Goal: Check status: Check status

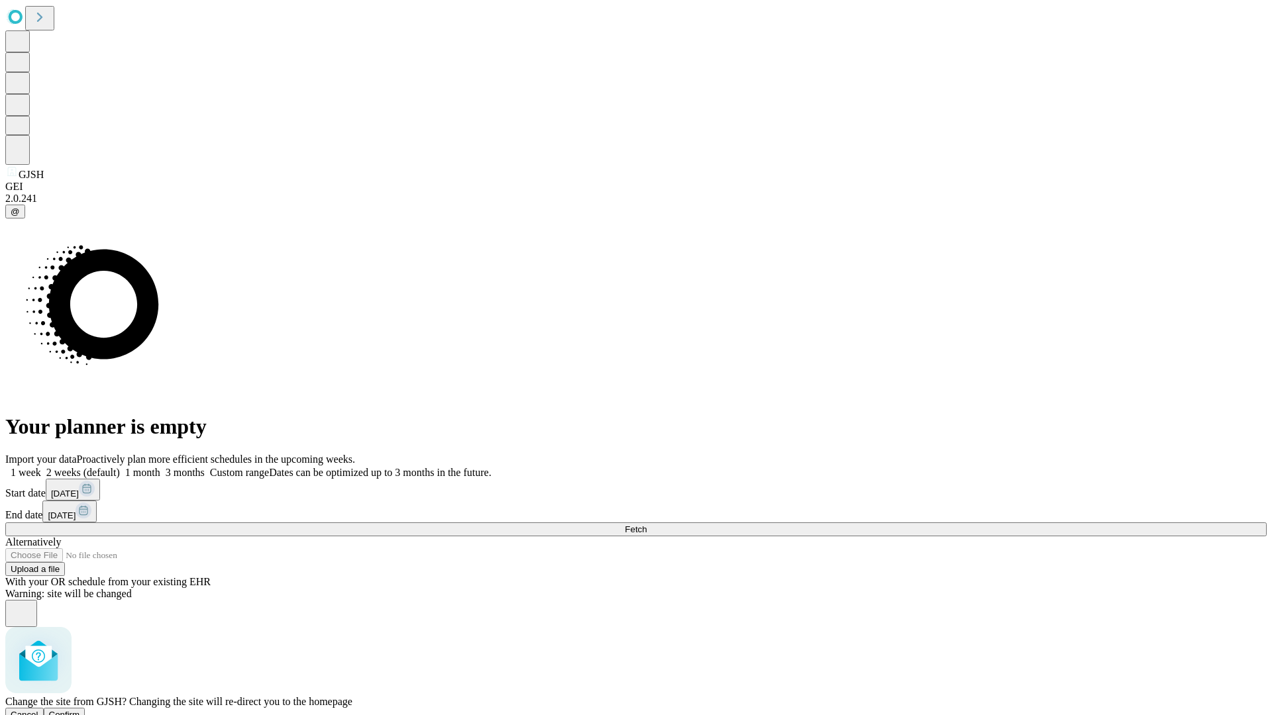
click at [80, 710] on span "Confirm" at bounding box center [64, 715] width 31 height 10
click at [41, 467] on label "1 week" at bounding box center [23, 472] width 36 height 11
click at [646, 525] on span "Fetch" at bounding box center [636, 530] width 22 height 10
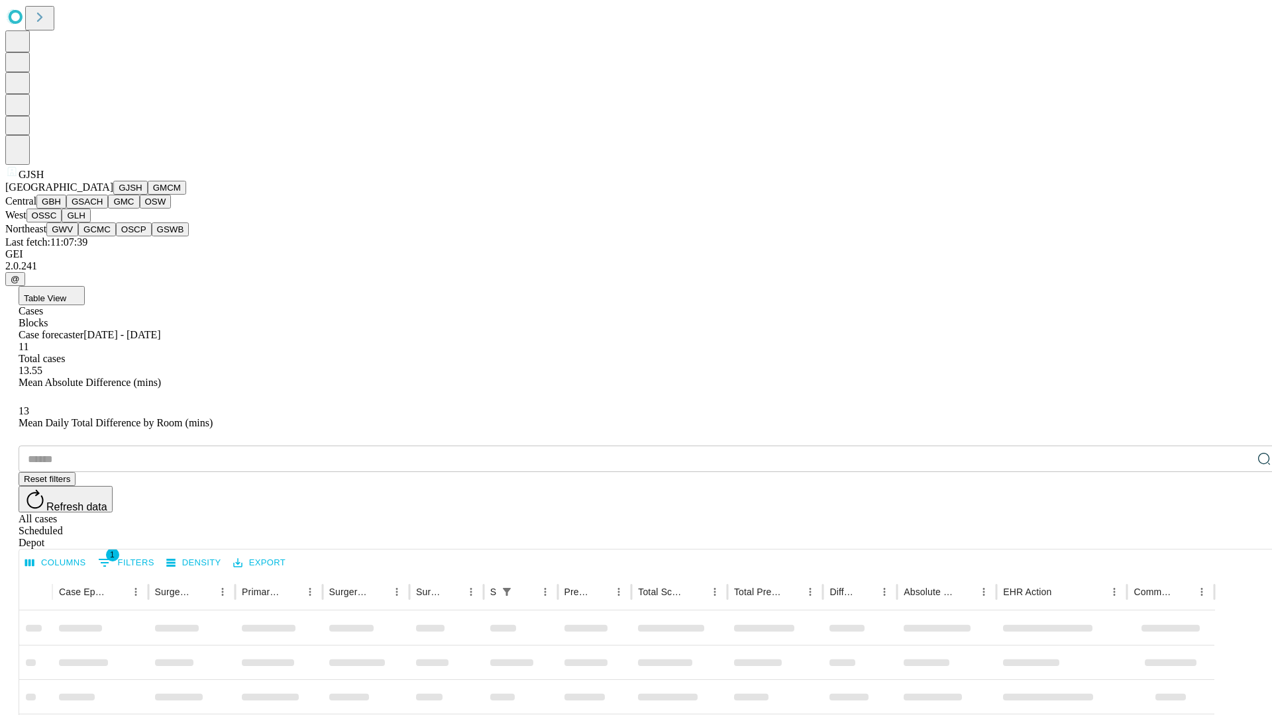
click at [148, 195] on button "GMCM" at bounding box center [167, 188] width 38 height 14
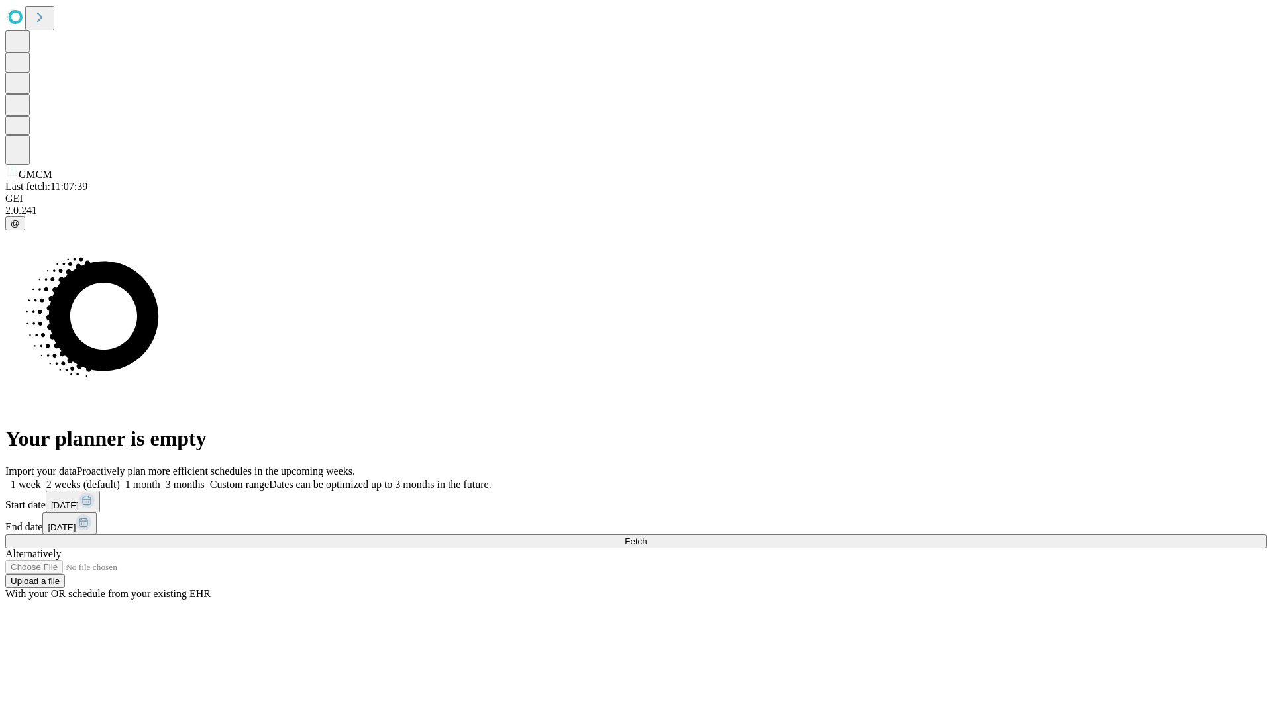
click at [41, 479] on label "1 week" at bounding box center [23, 484] width 36 height 11
click at [646, 537] on span "Fetch" at bounding box center [636, 542] width 22 height 10
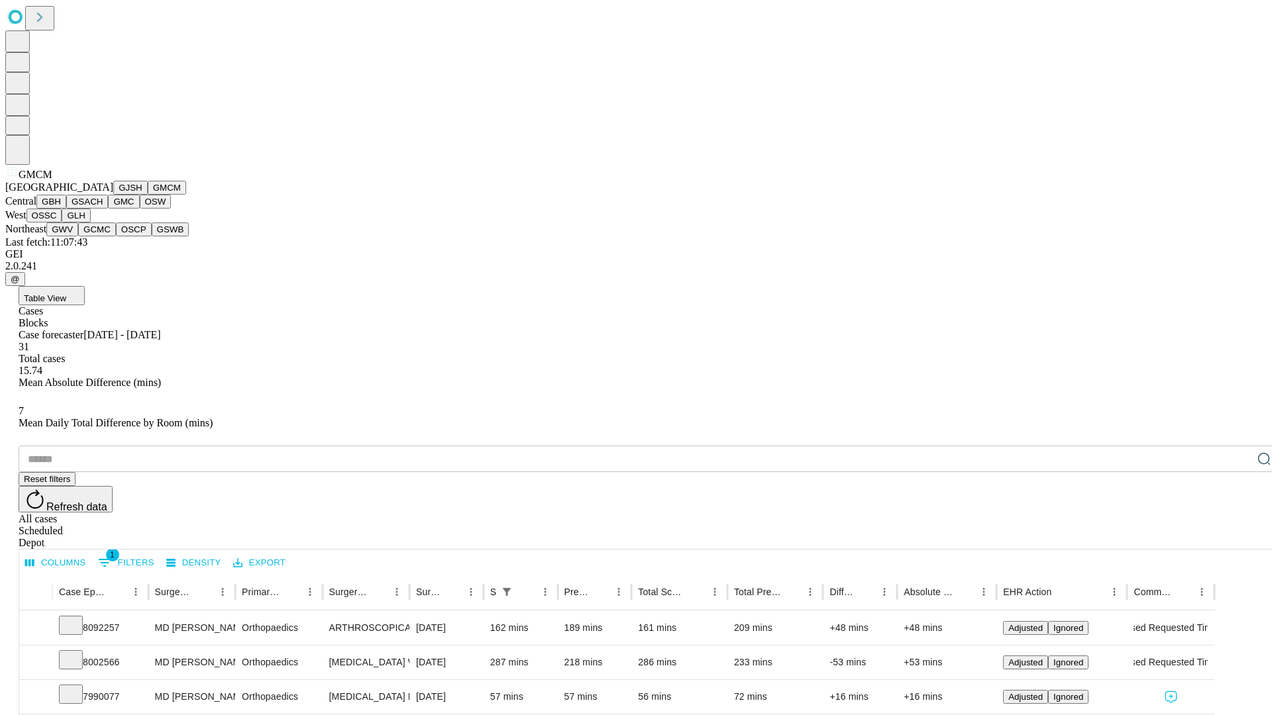
click at [66, 209] on button "GBH" at bounding box center [51, 202] width 30 height 14
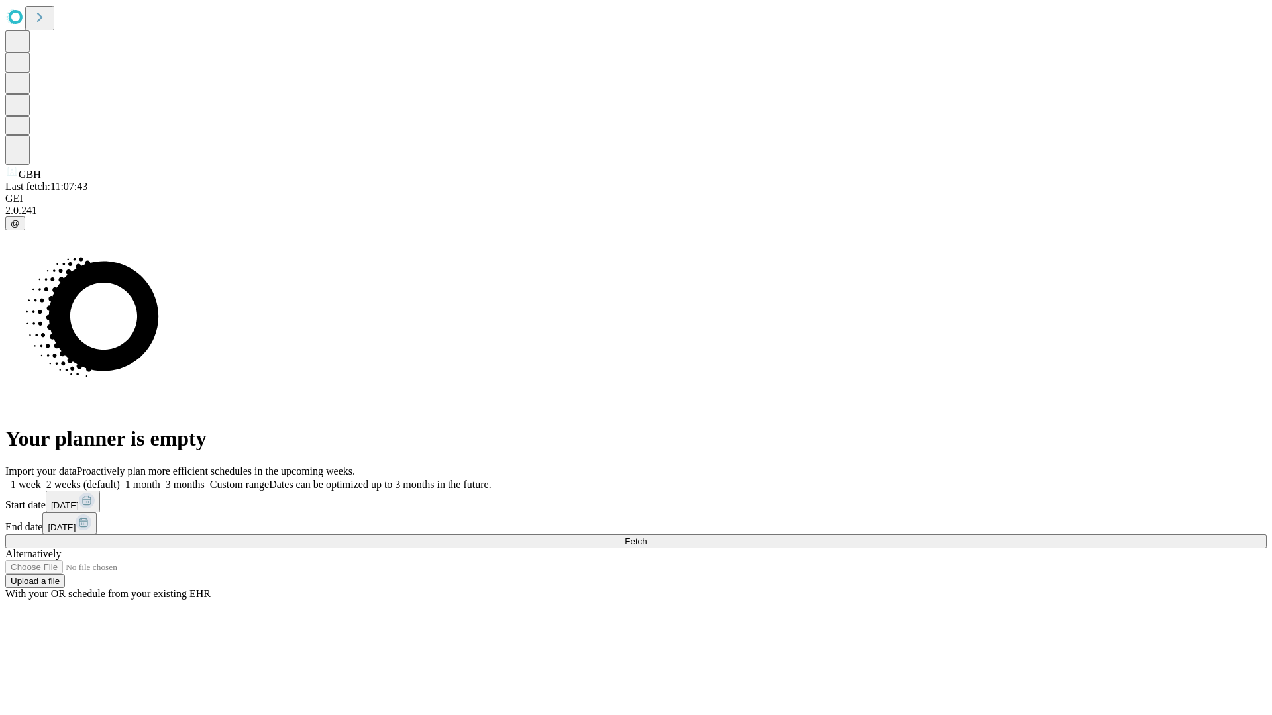
click at [41, 479] on label "1 week" at bounding box center [23, 484] width 36 height 11
click at [646, 537] on span "Fetch" at bounding box center [636, 542] width 22 height 10
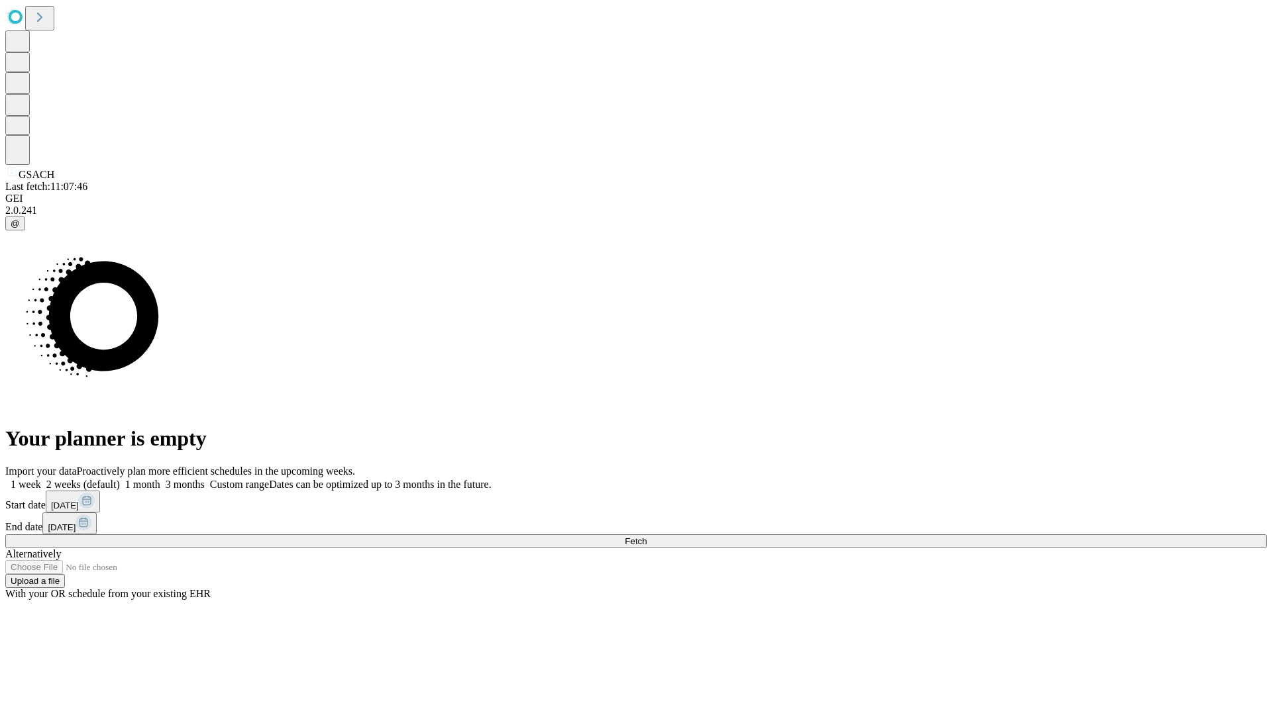
click at [41, 479] on label "1 week" at bounding box center [23, 484] width 36 height 11
click at [646, 537] on span "Fetch" at bounding box center [636, 542] width 22 height 10
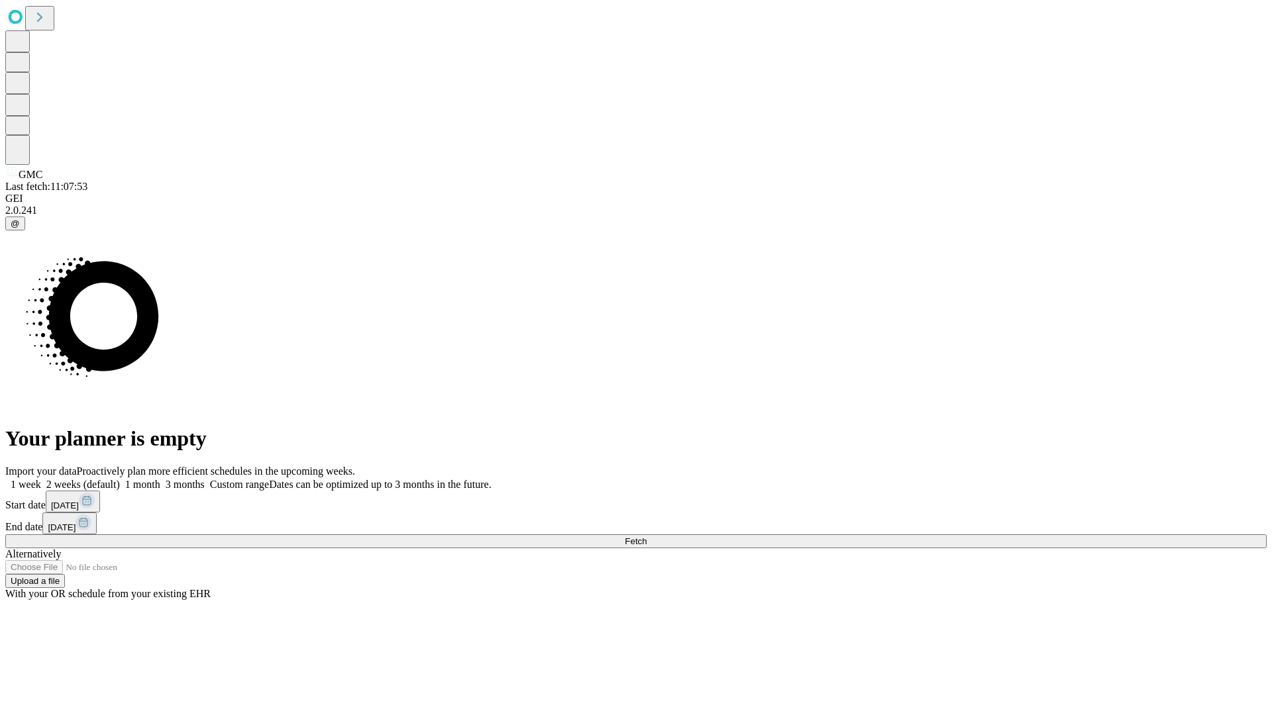
click at [41, 479] on label "1 week" at bounding box center [23, 484] width 36 height 11
click at [646, 537] on span "Fetch" at bounding box center [636, 542] width 22 height 10
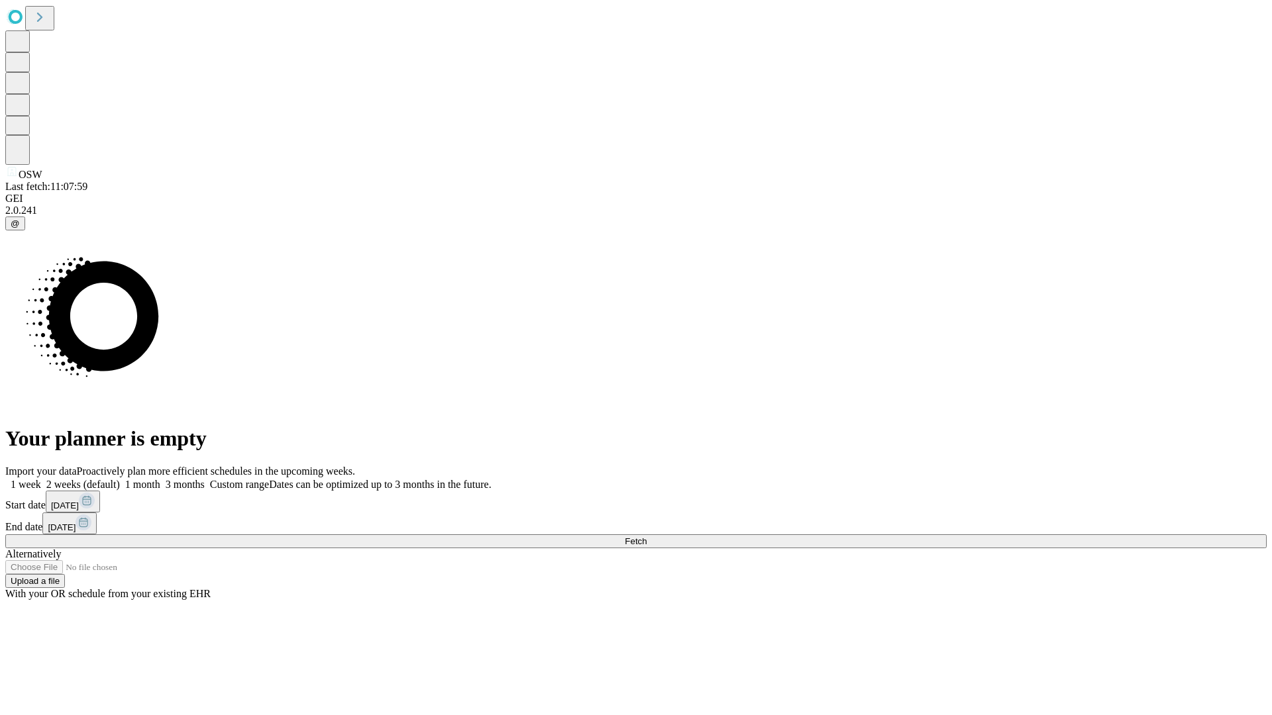
click at [41, 479] on label "1 week" at bounding box center [23, 484] width 36 height 11
click at [646, 537] on span "Fetch" at bounding box center [636, 542] width 22 height 10
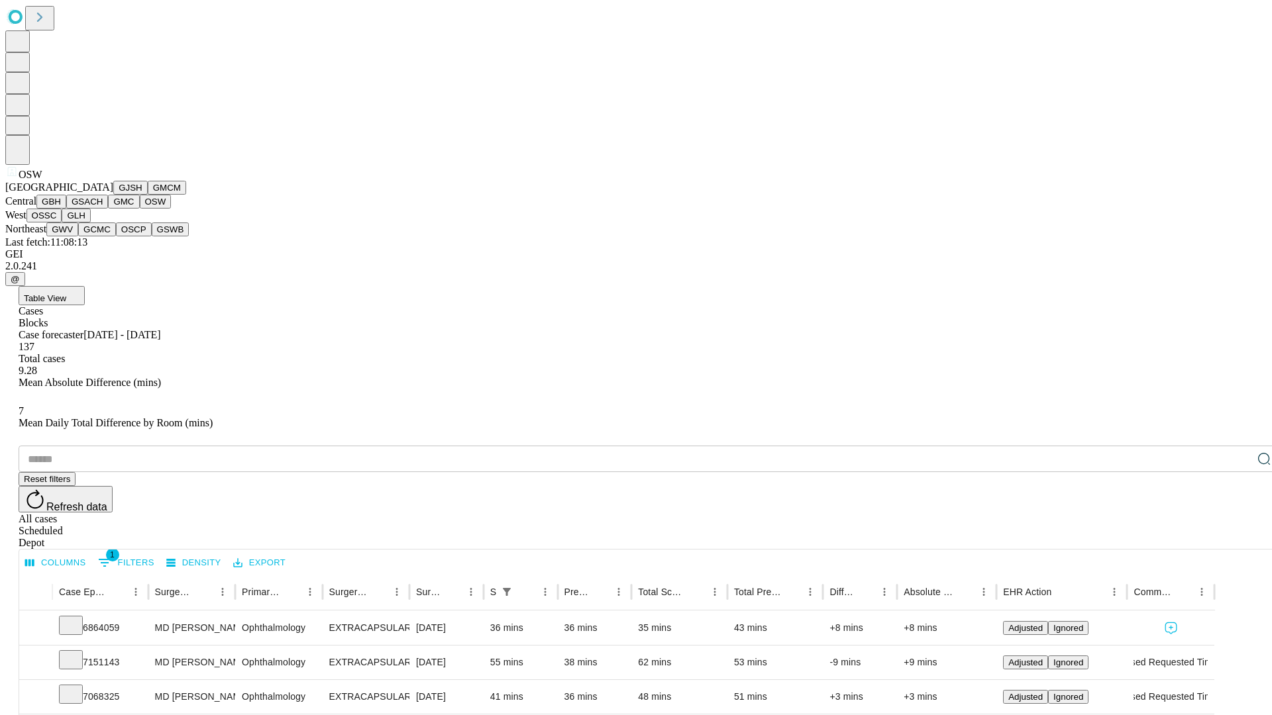
click at [62, 223] on button "OSSC" at bounding box center [44, 216] width 36 height 14
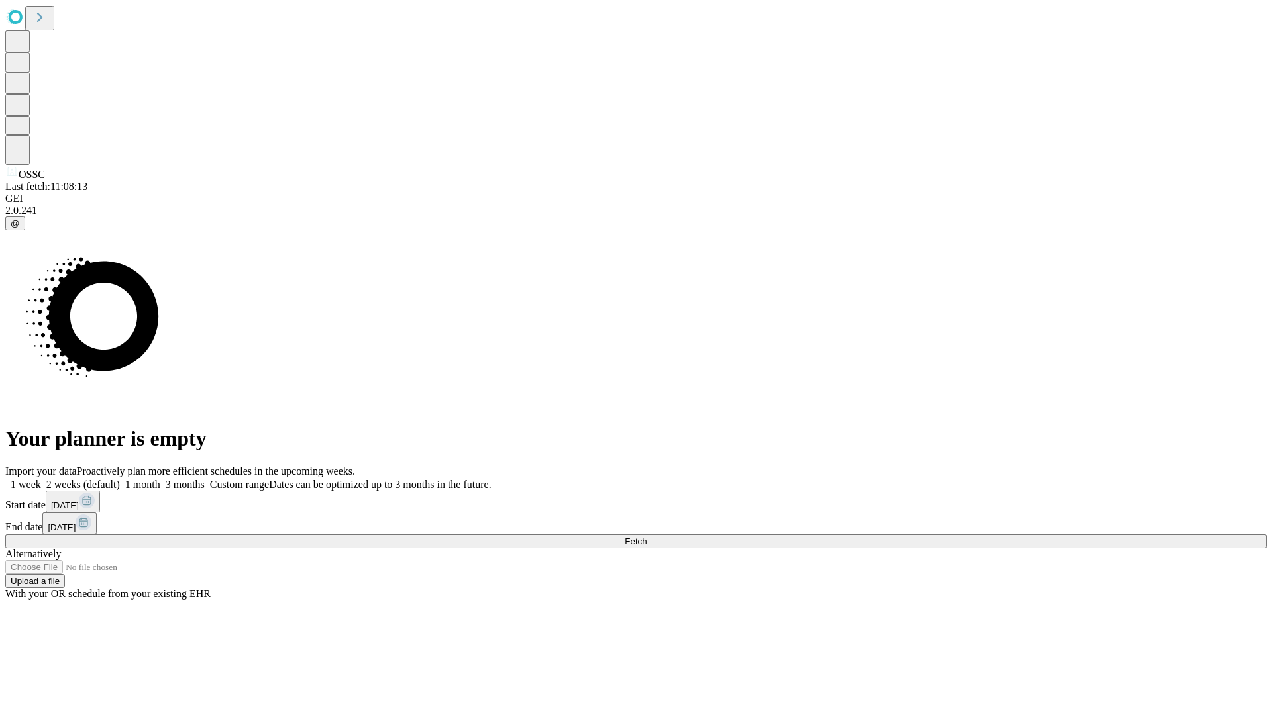
click at [41, 479] on label "1 week" at bounding box center [23, 484] width 36 height 11
click at [646, 537] on span "Fetch" at bounding box center [636, 542] width 22 height 10
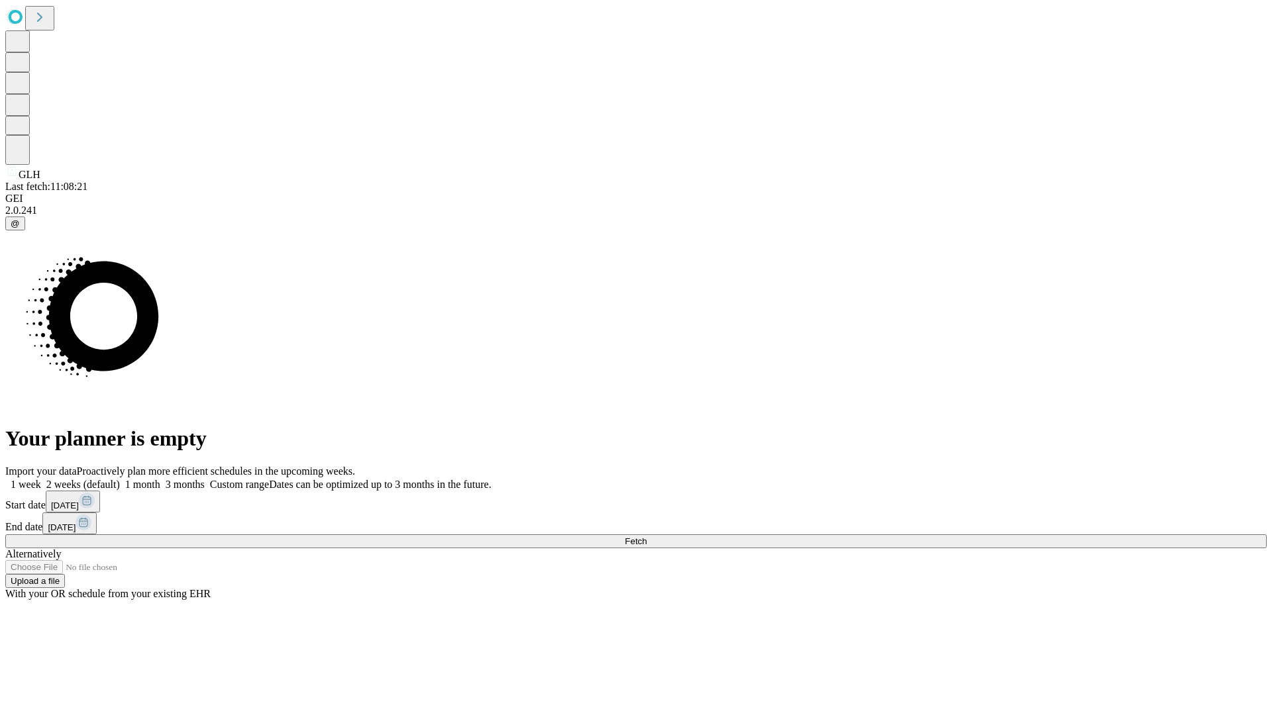
click at [41, 479] on label "1 week" at bounding box center [23, 484] width 36 height 11
click at [646, 537] on span "Fetch" at bounding box center [636, 542] width 22 height 10
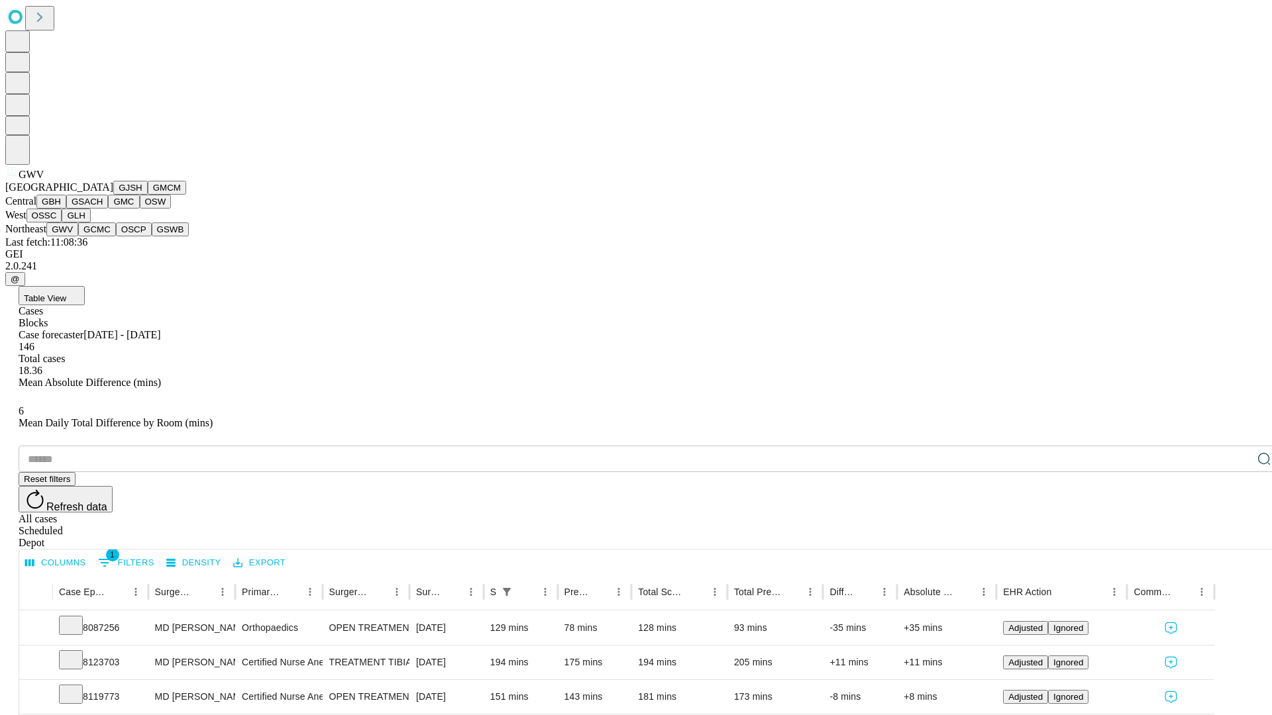
click at [103, 236] on button "GCMC" at bounding box center [97, 230] width 38 height 14
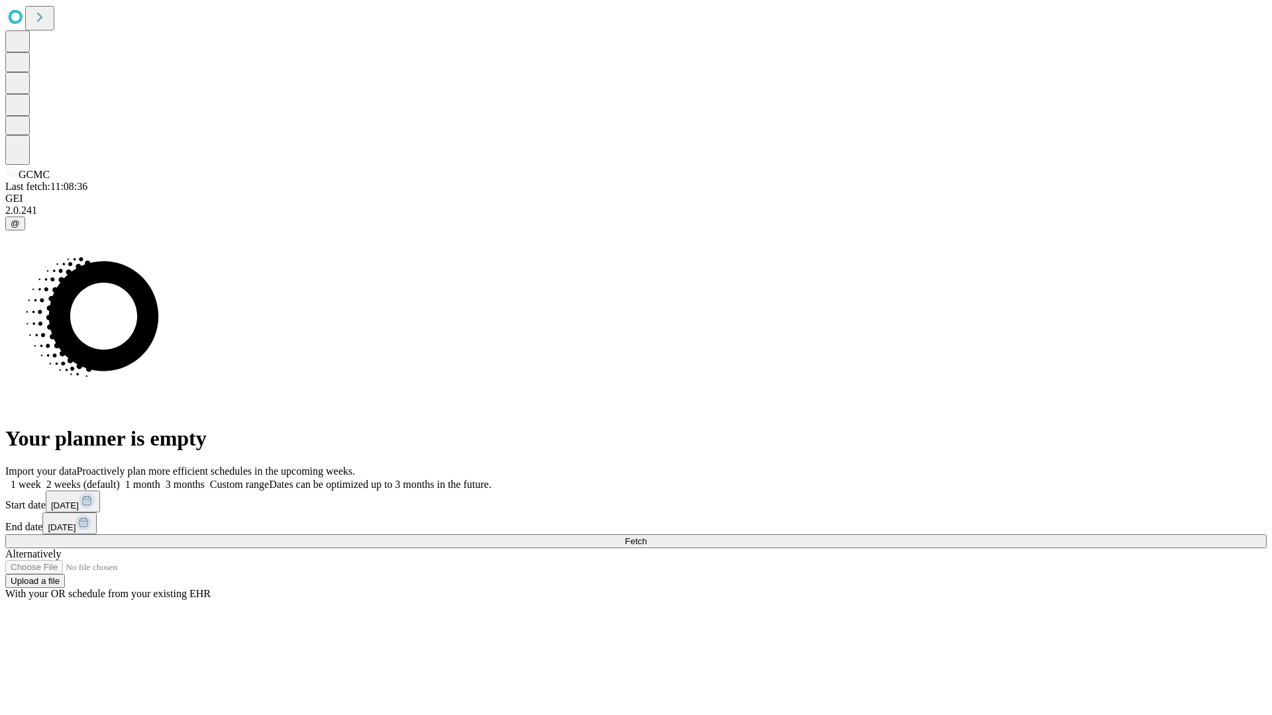
click at [41, 479] on label "1 week" at bounding box center [23, 484] width 36 height 11
click at [646, 537] on span "Fetch" at bounding box center [636, 542] width 22 height 10
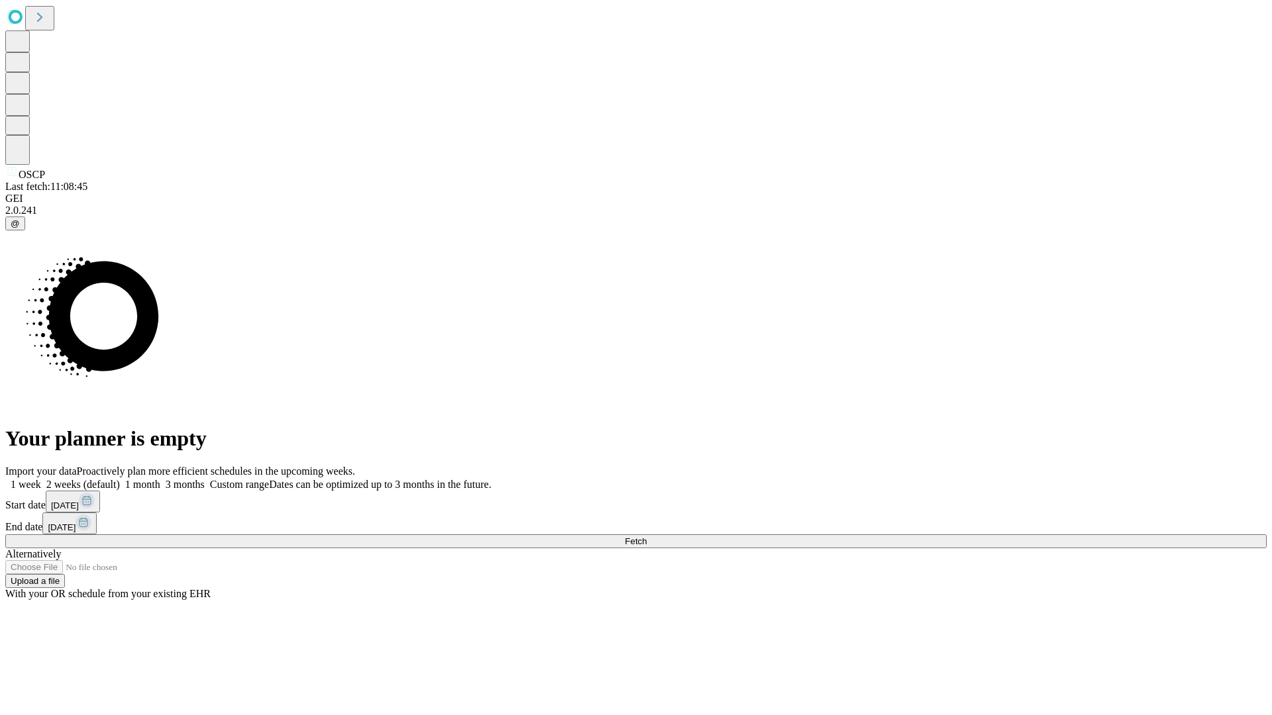
click at [41, 479] on label "1 week" at bounding box center [23, 484] width 36 height 11
click at [646, 537] on span "Fetch" at bounding box center [636, 542] width 22 height 10
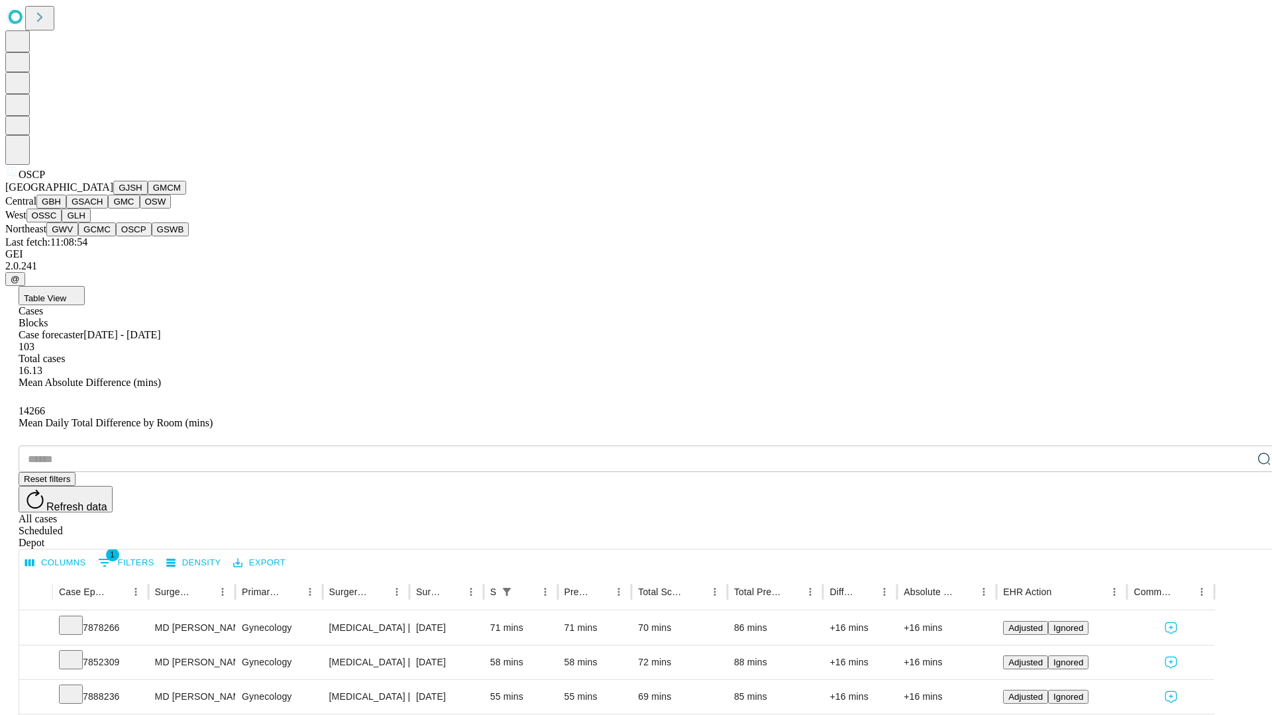
click at [152, 236] on button "GSWB" at bounding box center [171, 230] width 38 height 14
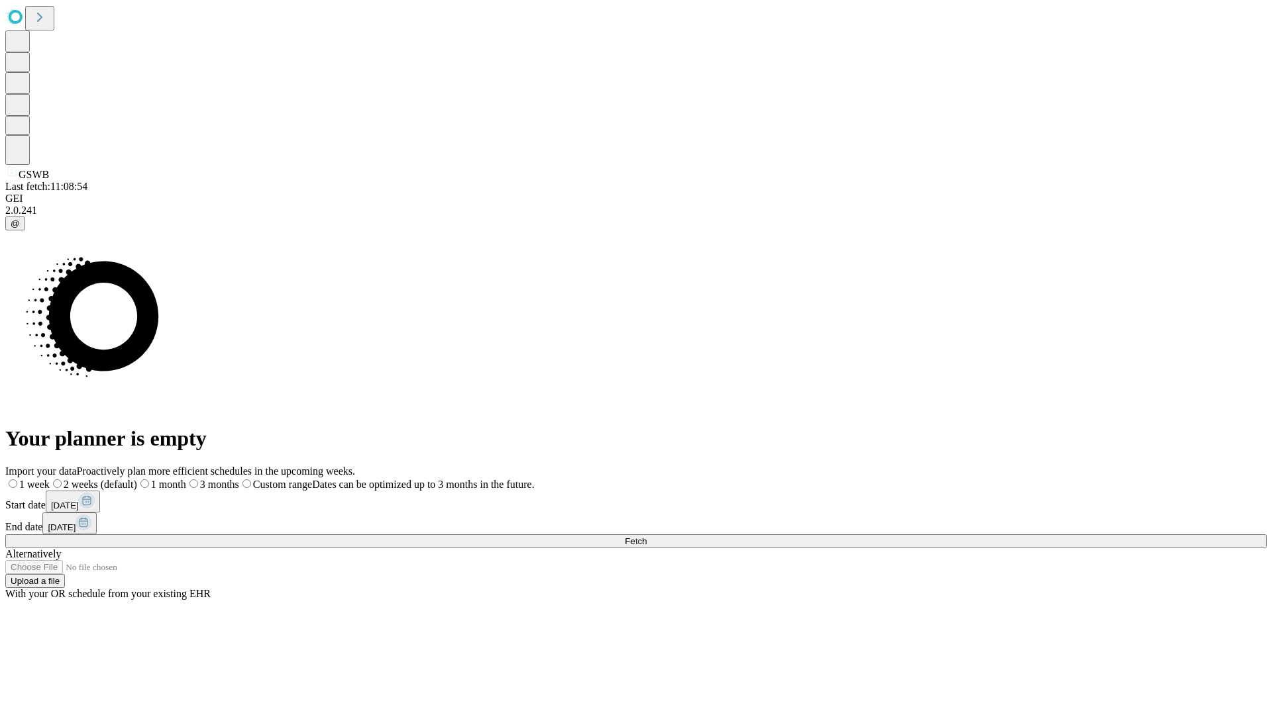
click at [646, 537] on span "Fetch" at bounding box center [636, 542] width 22 height 10
